Goal: Information Seeking & Learning: Find specific fact

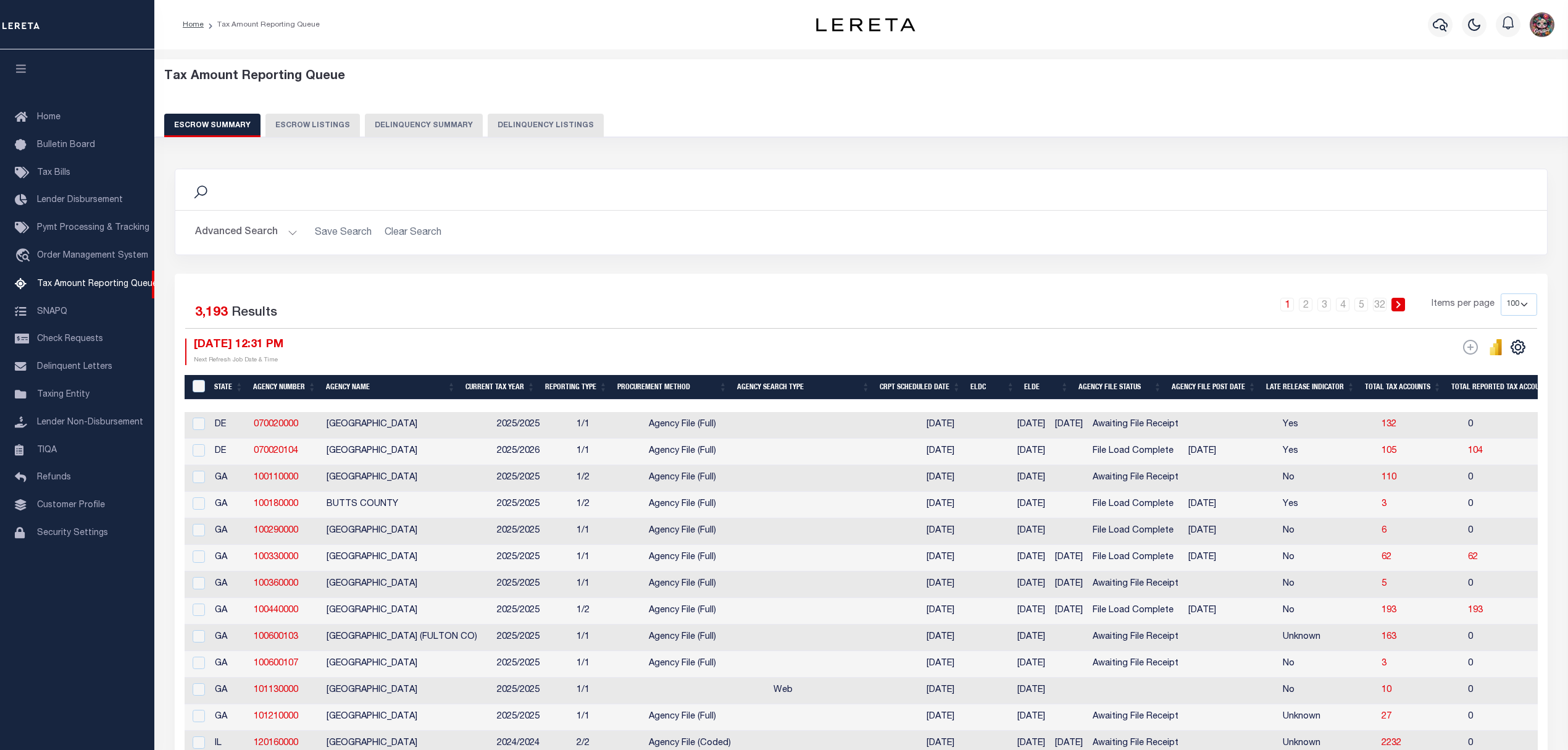
select select
select select "100"
click at [265, 235] on button "Advanced Search" at bounding box center [246, 232] width 103 height 24
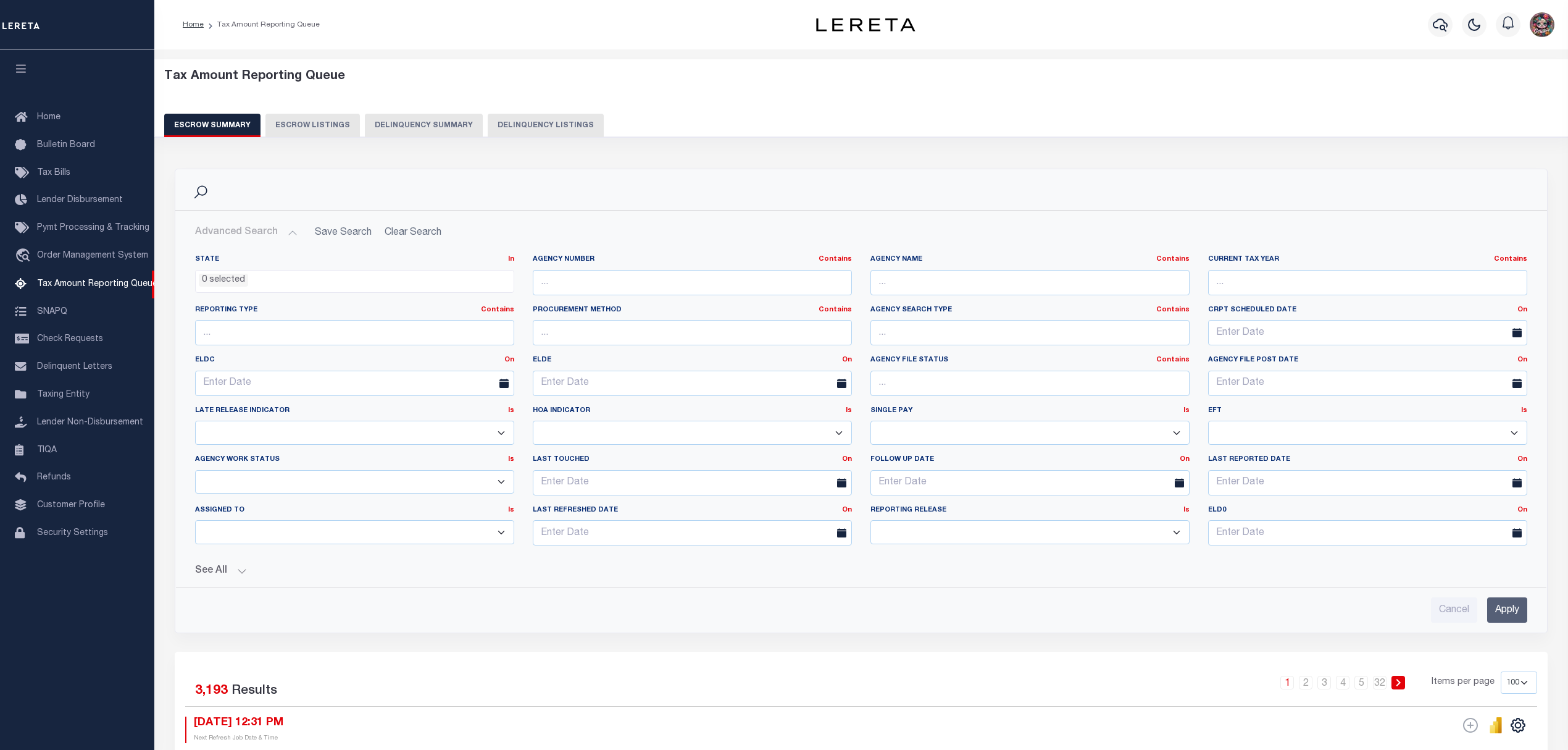
click at [258, 275] on ul "0 selected" at bounding box center [354, 279] width 317 height 16
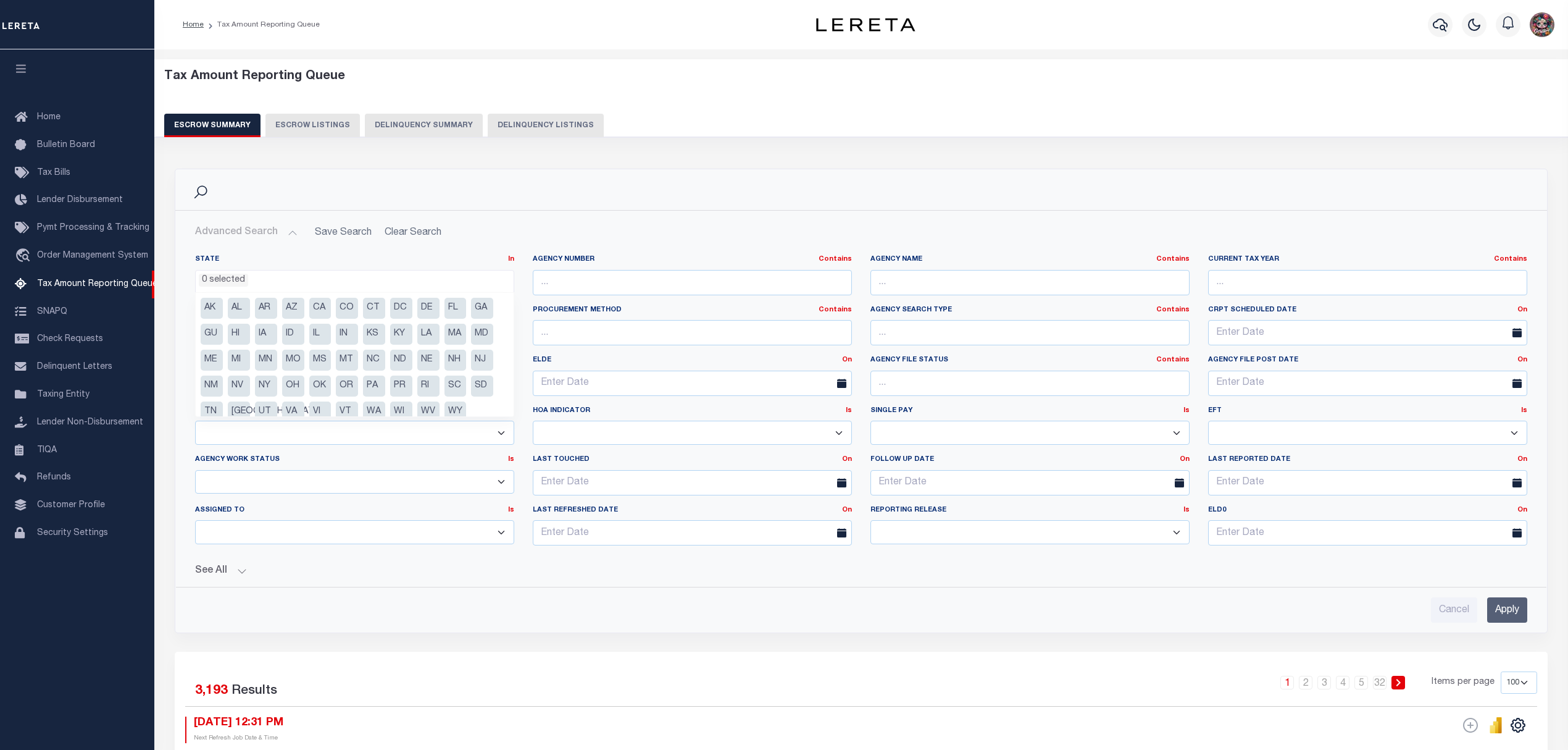
click at [485, 360] on li "NJ" at bounding box center [482, 360] width 22 height 21
select select "NJ"
click at [1521, 617] on input "Apply" at bounding box center [1507, 610] width 40 height 25
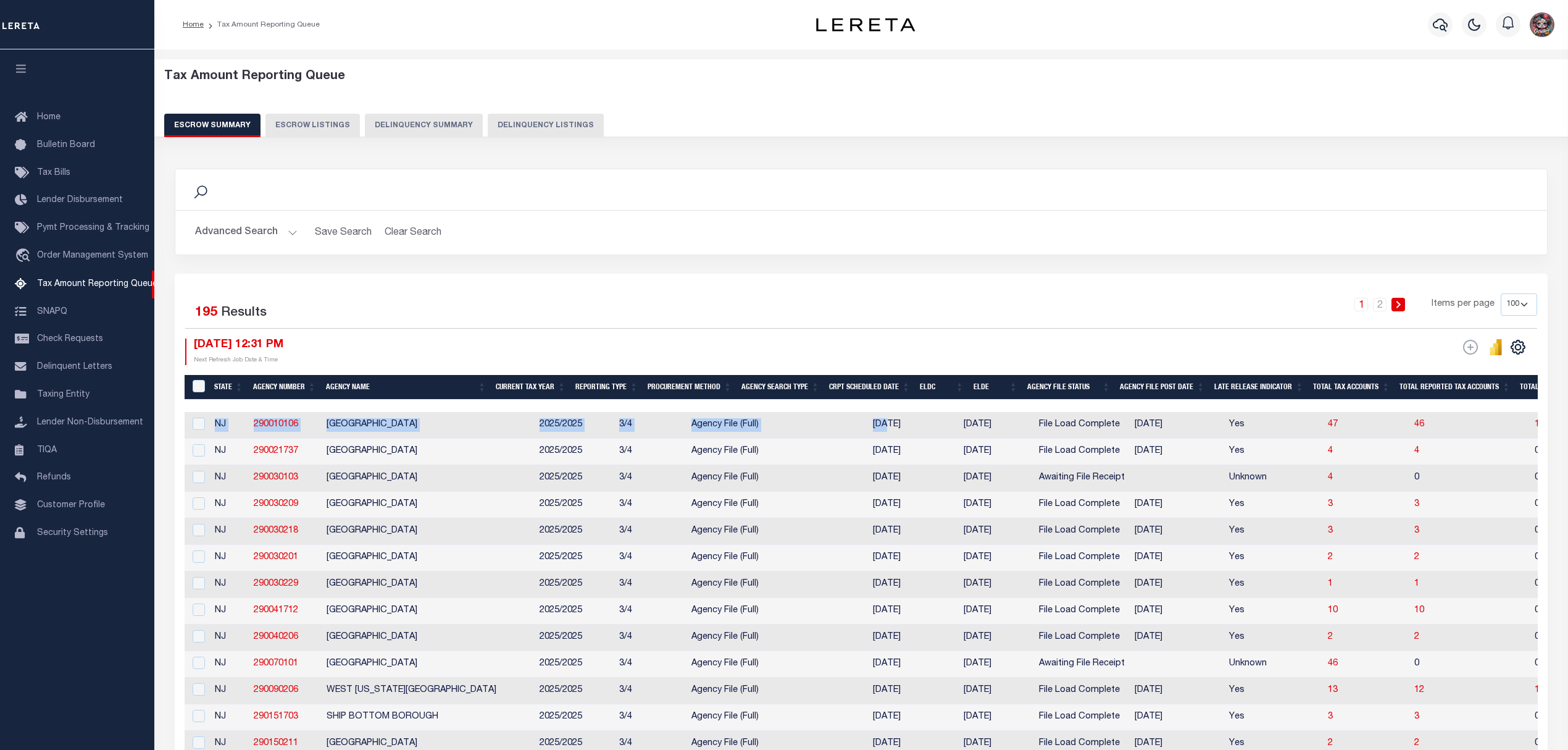
drag, startPoint x: 683, startPoint y: 404, endPoint x: 853, endPoint y: 415, distance: 170.4
drag, startPoint x: 391, startPoint y: 431, endPoint x: 314, endPoint y: 435, distance: 77.1
click at [391, 432] on td "[GEOGRAPHIC_DATA]" at bounding box center [428, 425] width 213 height 26
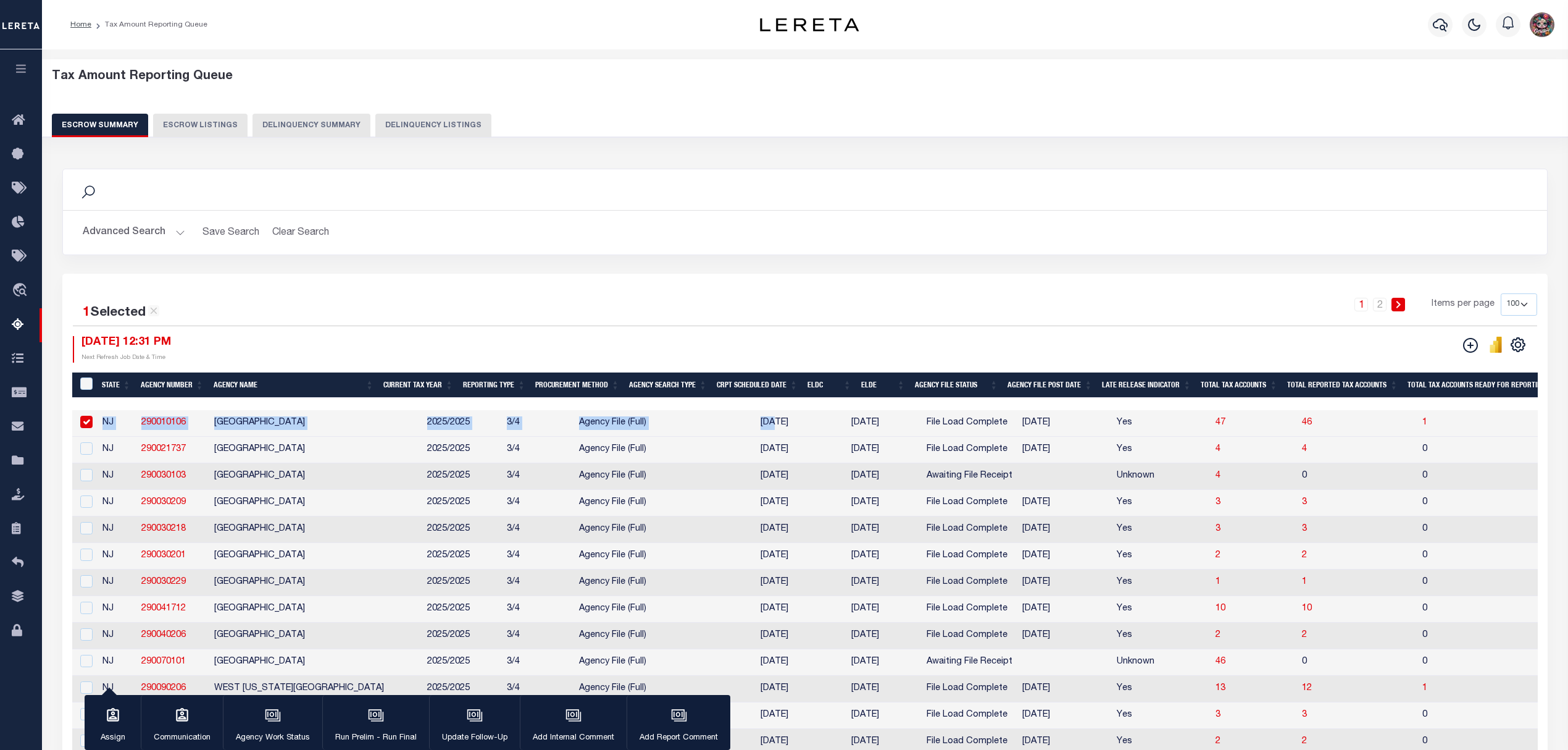
drag, startPoint x: 220, startPoint y: 421, endPoint x: 213, endPoint y: 423, distance: 7.3
click at [220, 421] on td "[GEOGRAPHIC_DATA]" at bounding box center [315, 423] width 213 height 26
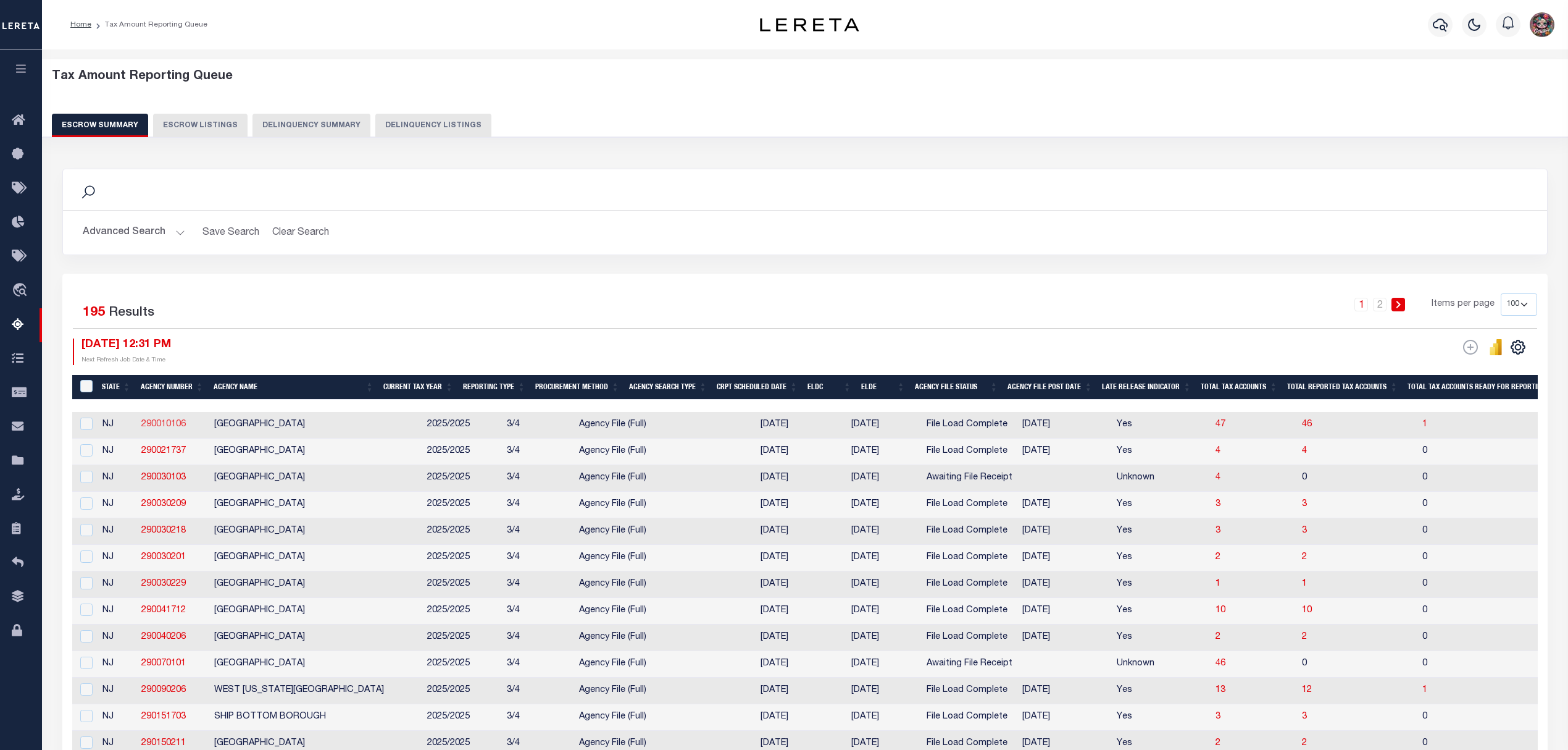
click at [159, 428] on link "290010106" at bounding box center [163, 424] width 44 height 9
checkbox input "true"
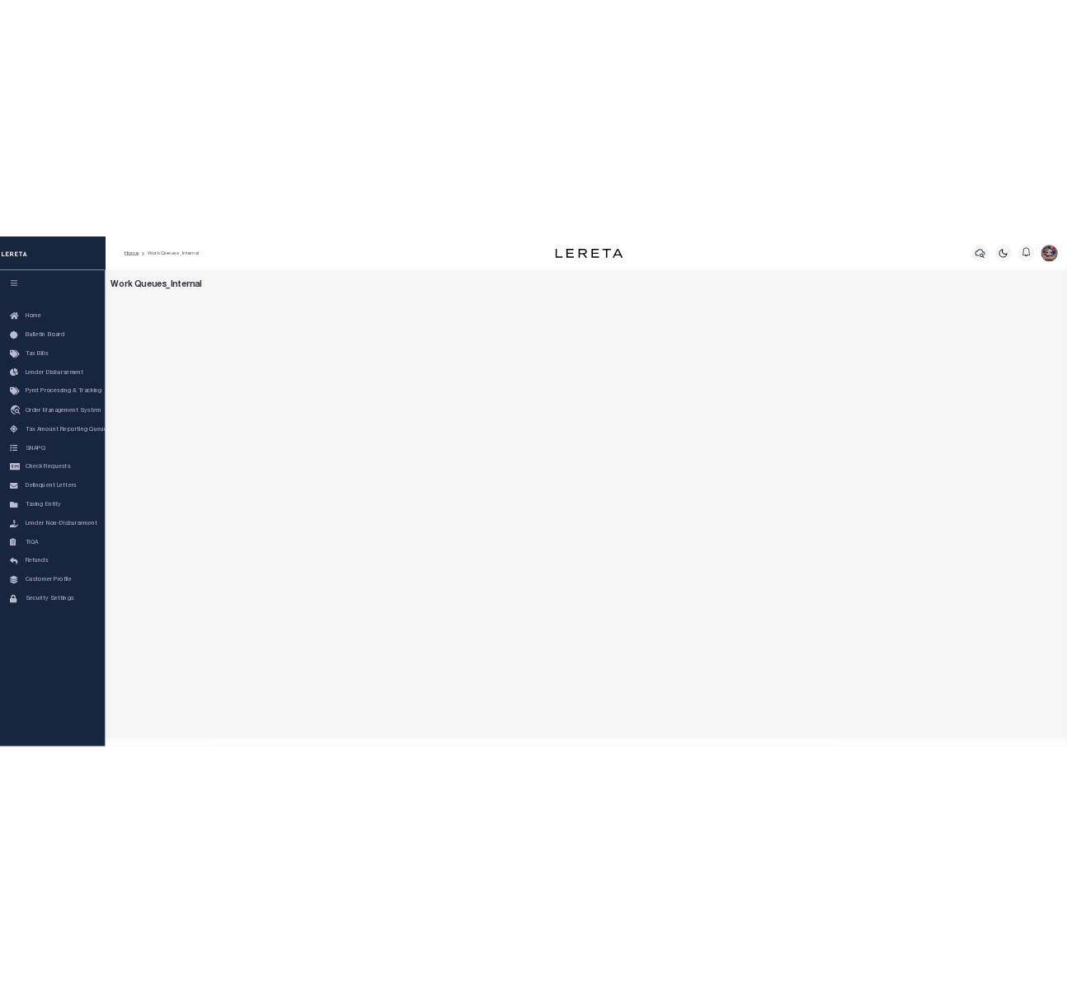
scroll to position [31, 0]
